Goal: Task Accomplishment & Management: Manage account settings

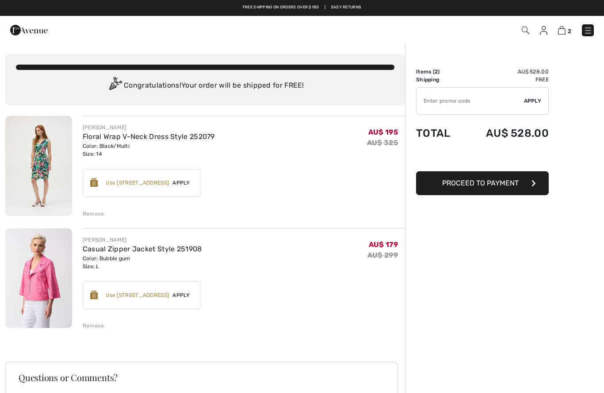
click at [543, 39] on div "2 Checkout 2 An item has been added to your Shopping Bag. Checkout" at bounding box center [302, 30] width 604 height 28
click at [547, 26] on img at bounding box center [544, 30] width 8 height 9
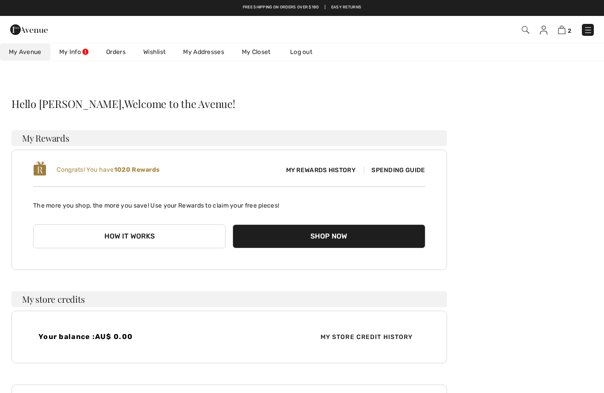
click at [157, 53] on link "Wishlist" at bounding box center [154, 52] width 40 height 16
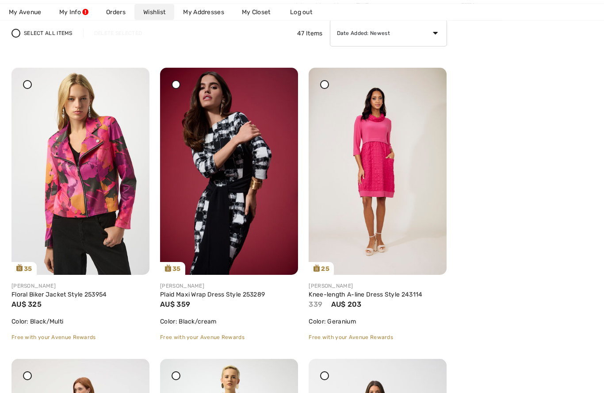
scroll to position [111, 0]
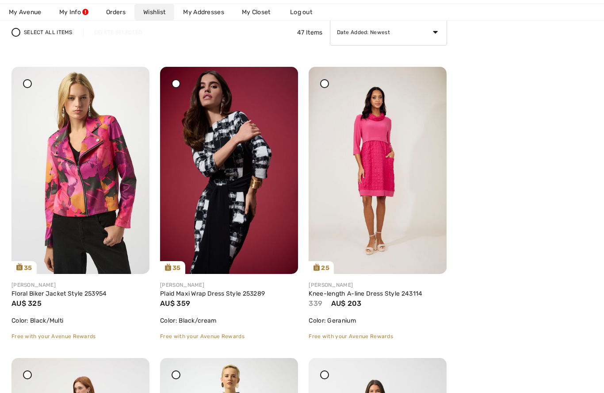
click at [377, 172] on img at bounding box center [378, 170] width 138 height 207
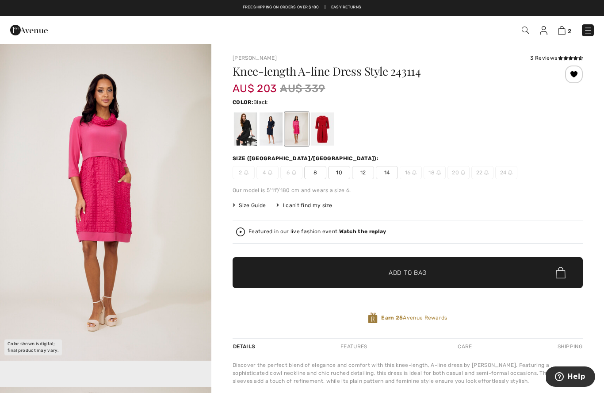
click at [244, 129] on div at bounding box center [245, 128] width 23 height 33
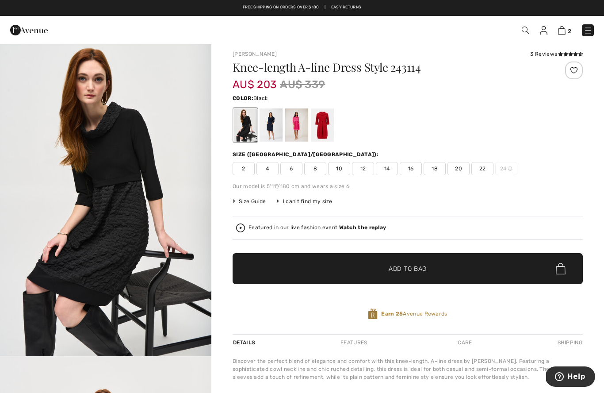
scroll to position [22, 0]
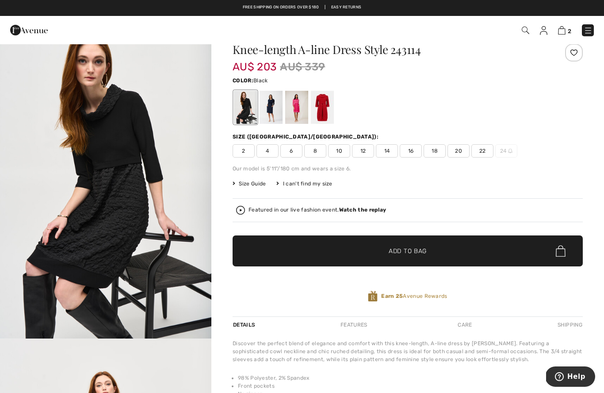
click at [275, 111] on div at bounding box center [271, 107] width 23 height 33
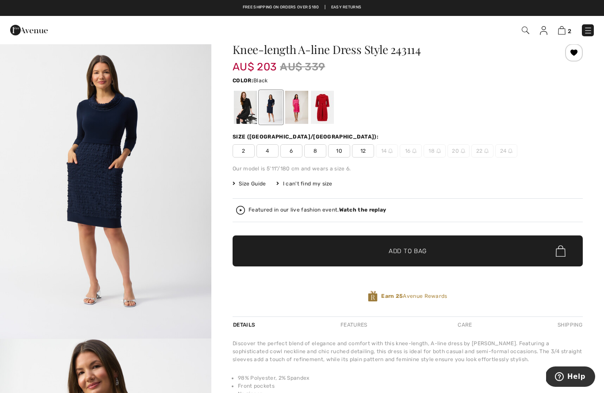
click at [248, 111] on div at bounding box center [245, 107] width 23 height 33
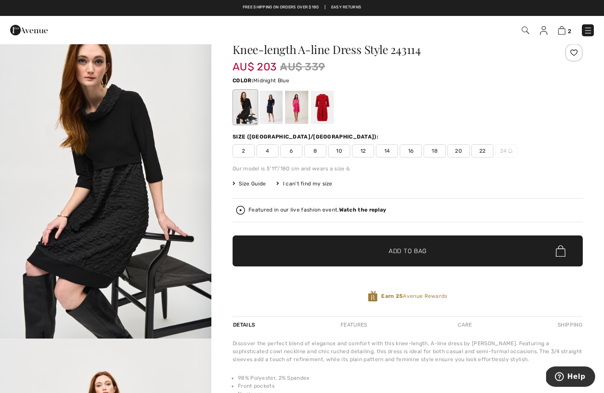
click at [270, 114] on div at bounding box center [271, 107] width 23 height 33
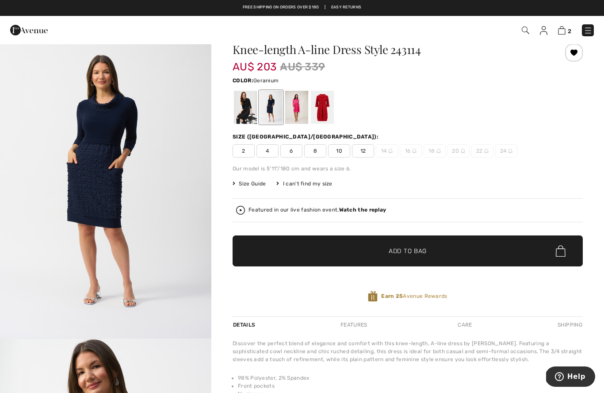
click at [298, 118] on div at bounding box center [296, 107] width 23 height 33
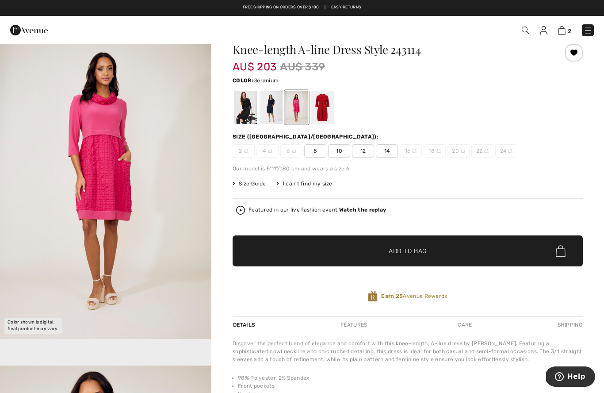
click at [320, 103] on div at bounding box center [322, 107] width 23 height 33
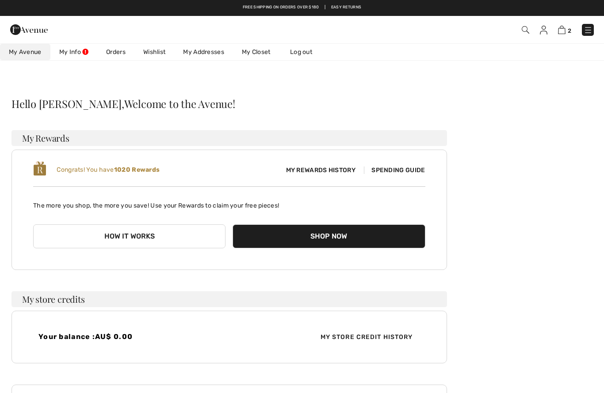
click at [148, 54] on link "Wishlist" at bounding box center [154, 52] width 40 height 16
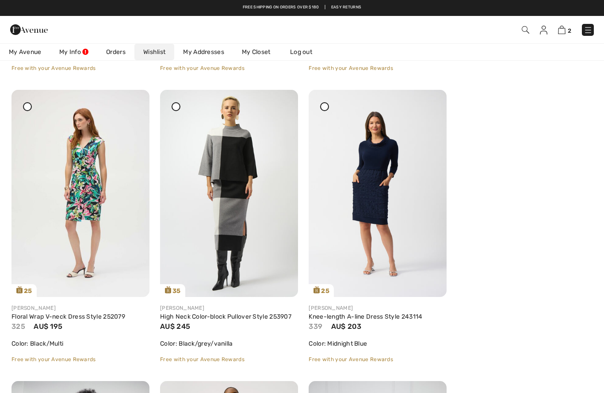
scroll to position [378, 0]
click at [78, 189] on img at bounding box center [80, 194] width 138 height 207
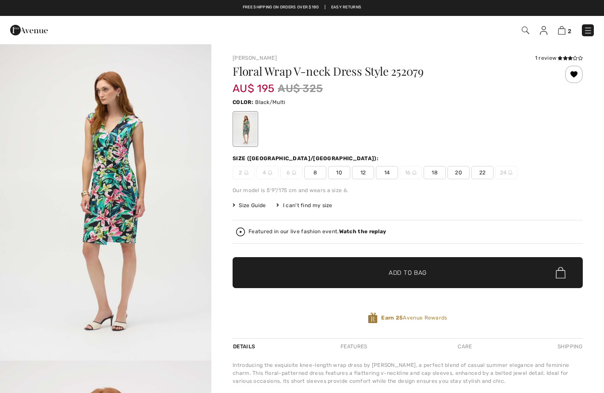
checkbox input "true"
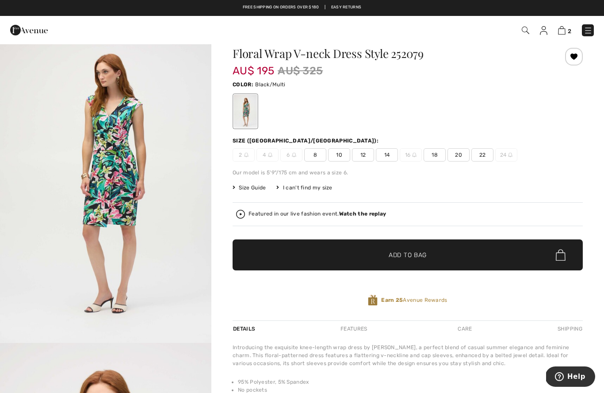
click at [103, 165] on img "1 / 5" at bounding box center [105, 184] width 211 height 317
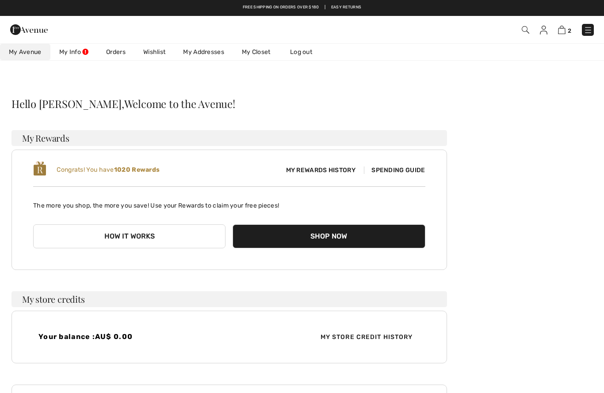
scroll to position [1, 0]
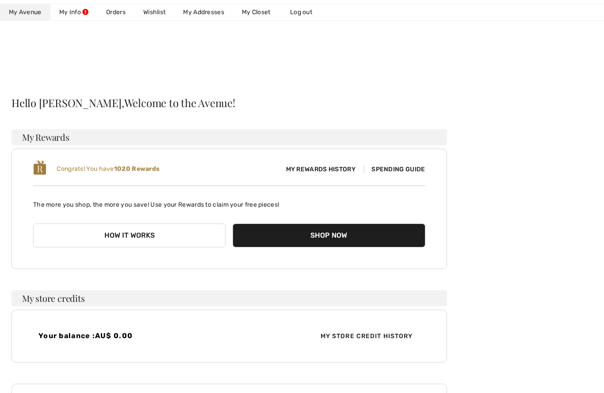
click at [155, 13] on link "Wishlist" at bounding box center [154, 12] width 40 height 16
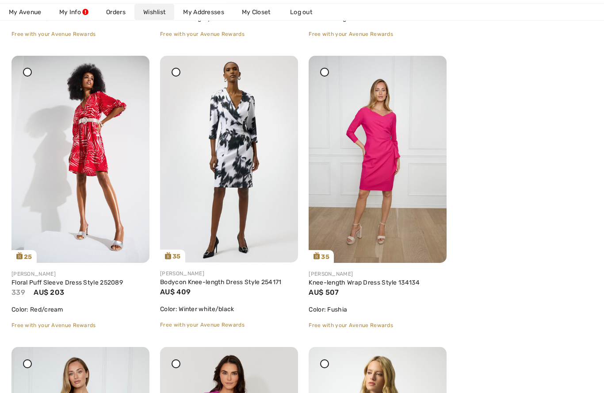
scroll to position [704, 0]
click at [87, 133] on img at bounding box center [80, 159] width 138 height 207
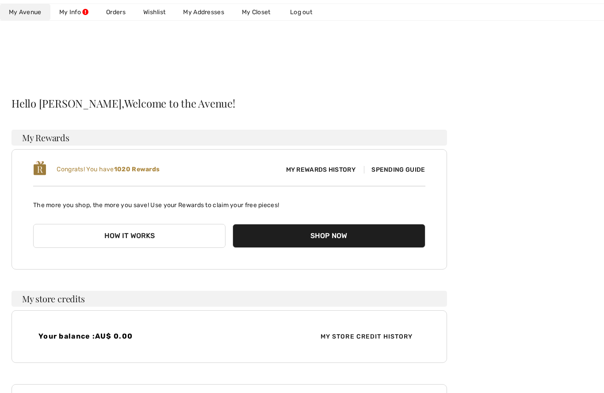
click at [162, 14] on link "Wishlist" at bounding box center [154, 12] width 40 height 16
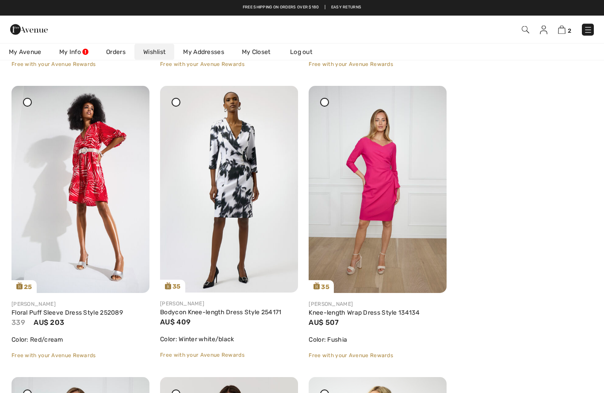
scroll to position [674, 0]
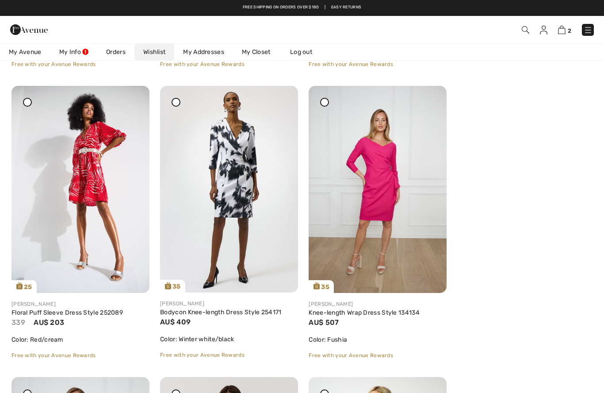
click at [40, 106] on img at bounding box center [80, 189] width 138 height 207
click at [31, 98] on div at bounding box center [27, 102] width 9 height 9
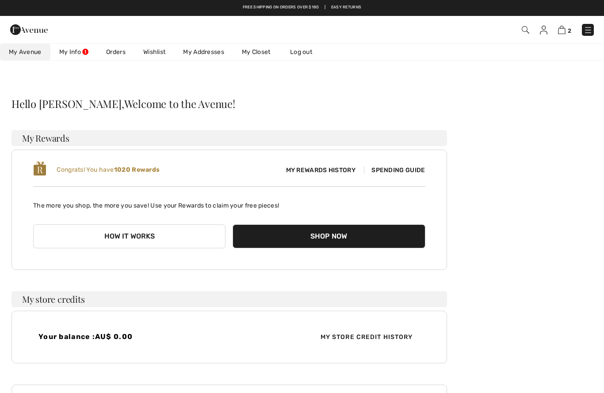
click at [157, 53] on link "Wishlist" at bounding box center [154, 52] width 40 height 16
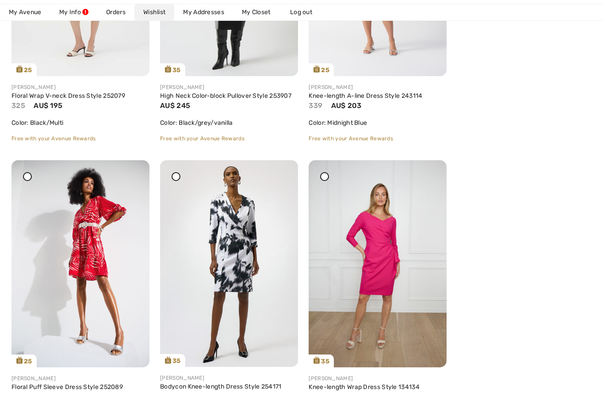
scroll to position [612, 0]
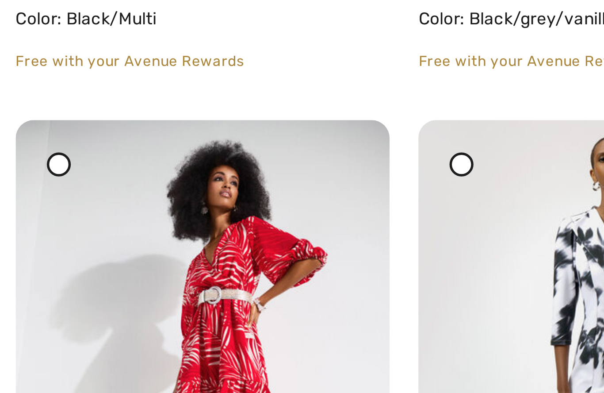
click at [26, 163] on icon at bounding box center [28, 165] width 4 height 4
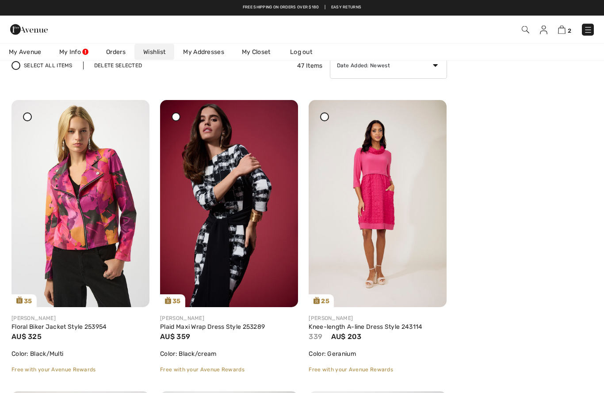
scroll to position [0, 0]
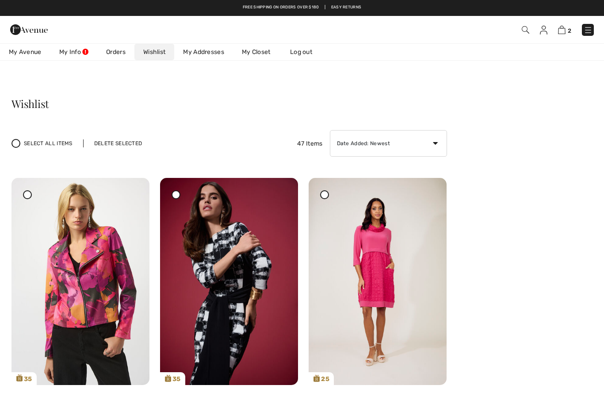
click at [122, 142] on div "Delete Selected" at bounding box center [118, 143] width 70 height 8
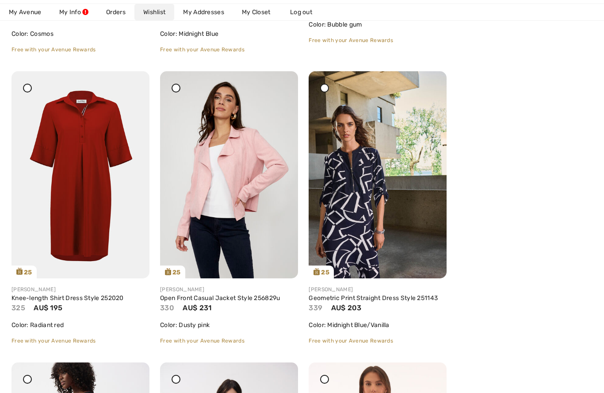
scroll to position [1283, 0]
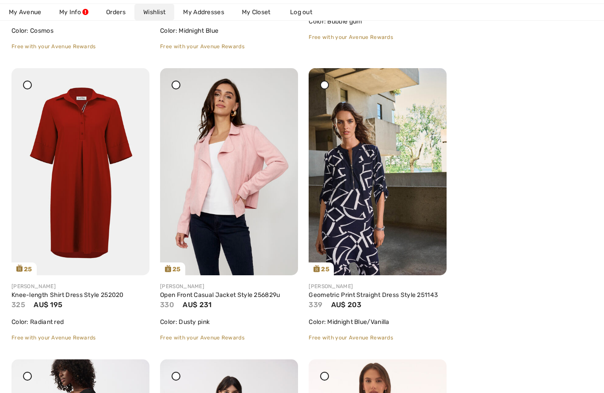
click at [79, 163] on img at bounding box center [80, 171] width 138 height 207
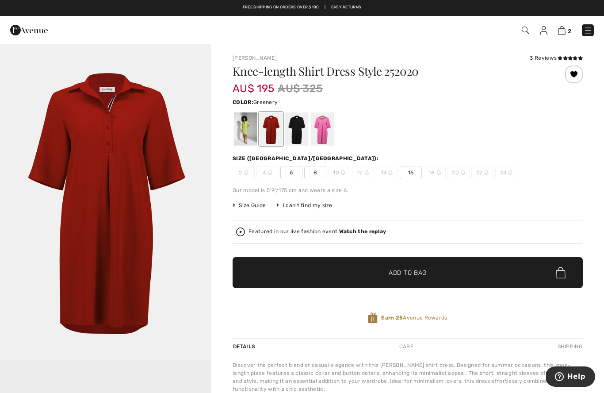
click at [245, 136] on div at bounding box center [245, 128] width 23 height 33
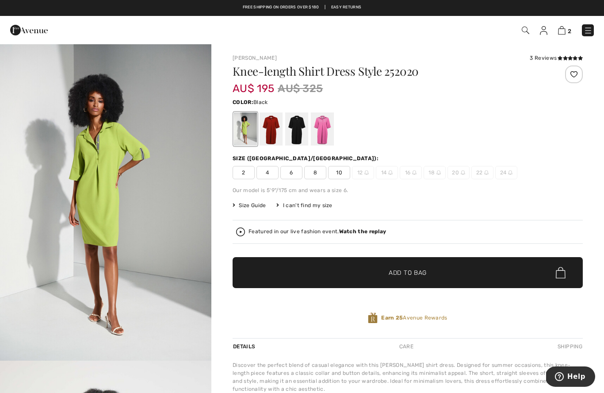
click at [299, 132] on div at bounding box center [296, 128] width 23 height 33
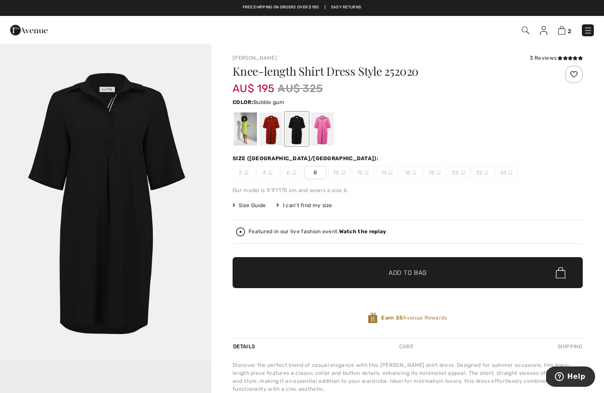
click at [325, 135] on div at bounding box center [322, 128] width 23 height 33
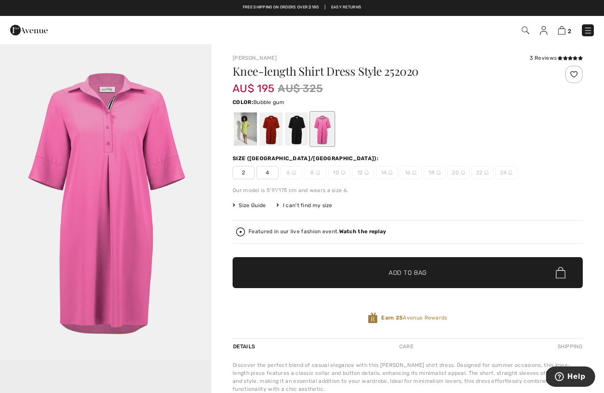
click at [546, 34] on img at bounding box center [544, 30] width 8 height 9
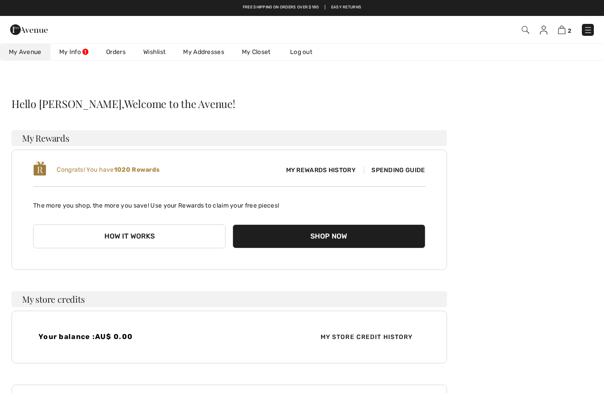
click at [158, 48] on link "Wishlist" at bounding box center [154, 52] width 40 height 16
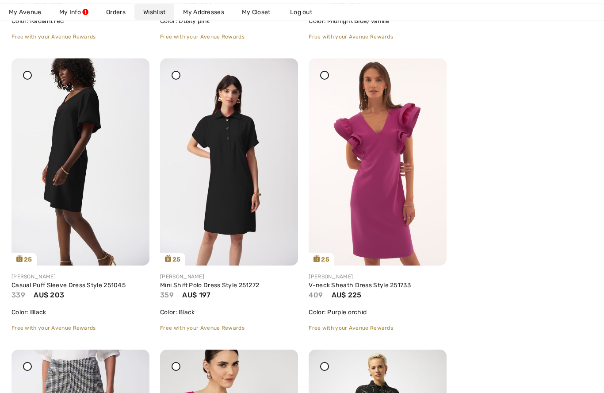
scroll to position [1585, 0]
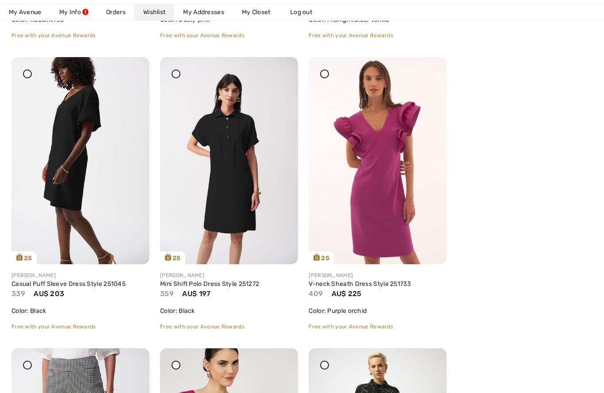
click at [64, 172] on img at bounding box center [80, 160] width 138 height 207
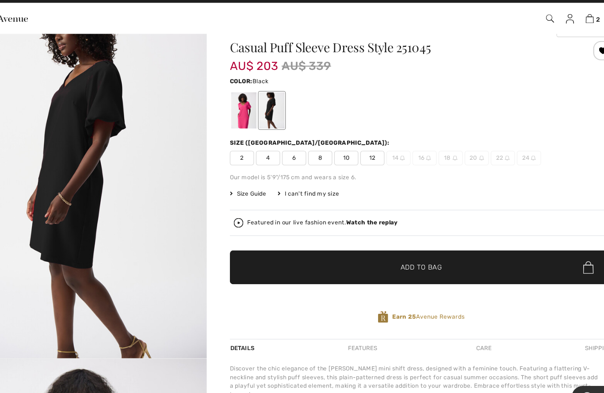
click at [260, 123] on div at bounding box center [271, 114] width 23 height 33
click at [234, 126] on div at bounding box center [245, 114] width 23 height 33
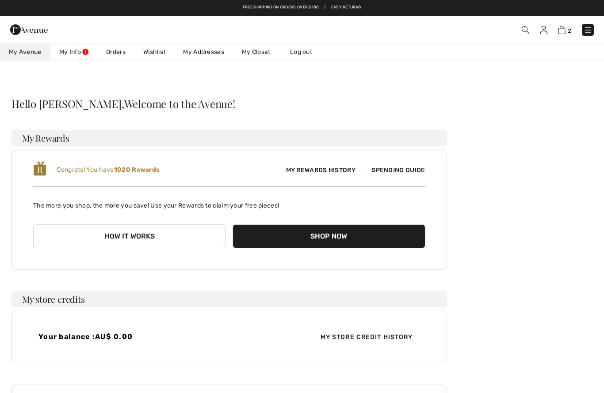
click at [157, 50] on link "Wishlist" at bounding box center [154, 52] width 40 height 16
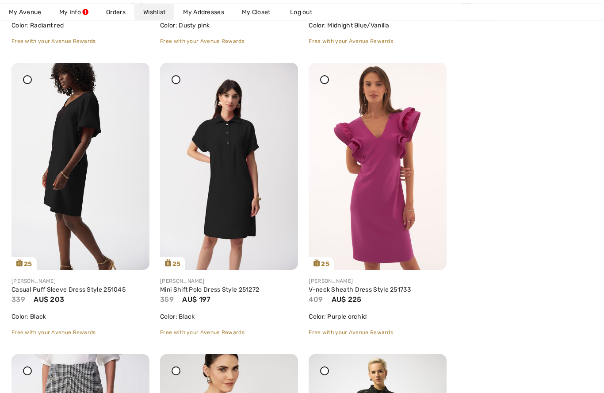
scroll to position [1580, 0]
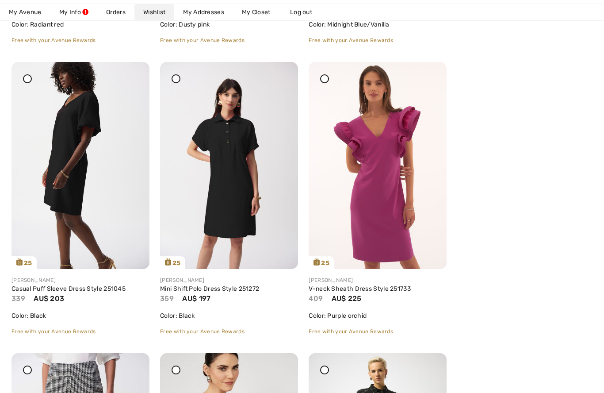
click at [240, 176] on img at bounding box center [229, 165] width 138 height 207
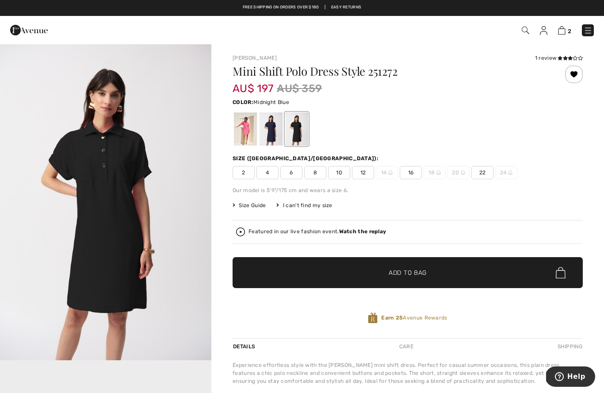
click at [274, 136] on div at bounding box center [271, 128] width 23 height 33
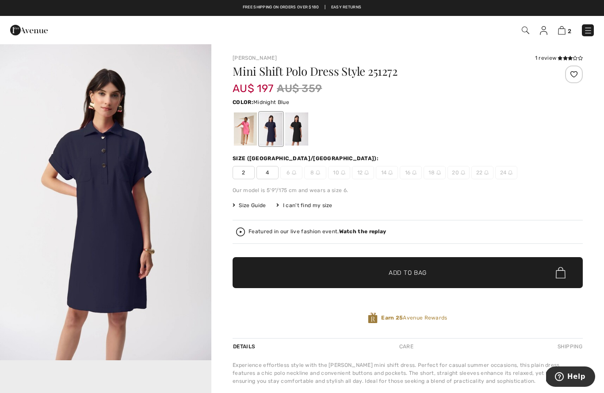
click at [250, 132] on div at bounding box center [245, 128] width 23 height 33
